Goal: Task Accomplishment & Management: Use online tool/utility

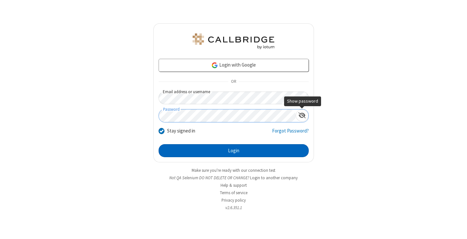
click at [234, 151] on button "Login" at bounding box center [234, 150] width 150 height 13
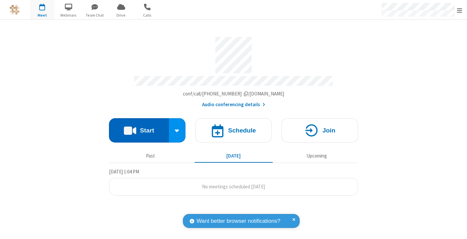
click at [139, 127] on button "Start" at bounding box center [139, 130] width 60 height 24
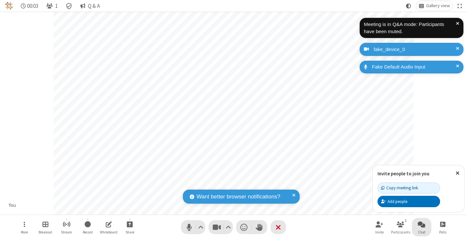
click at [422, 224] on span "Open chat" at bounding box center [422, 224] width 8 height 8
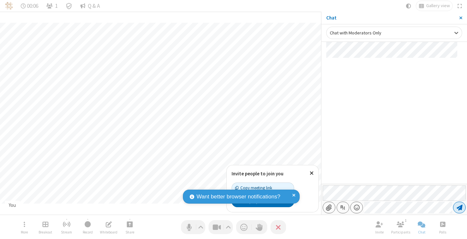
click at [459, 207] on span "Send message" at bounding box center [460, 207] width 6 height 6
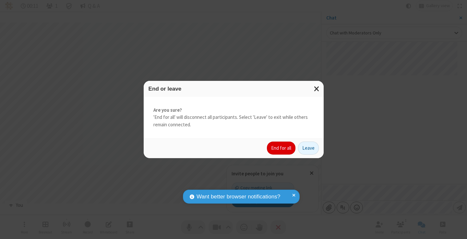
click at [282, 148] on button "End for all" at bounding box center [281, 147] width 29 height 13
